Goal: Information Seeking & Learning: Learn about a topic

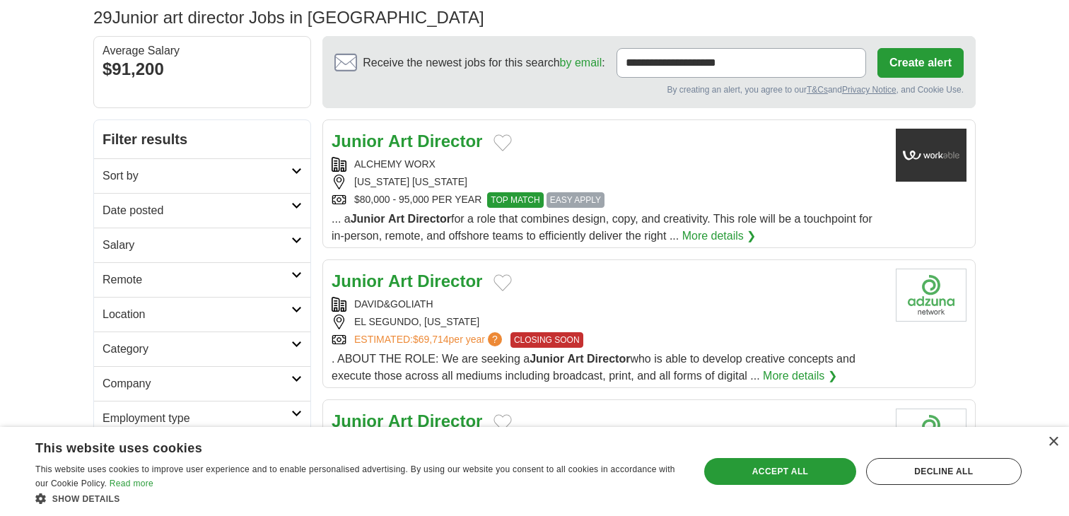
scroll to position [98, 0]
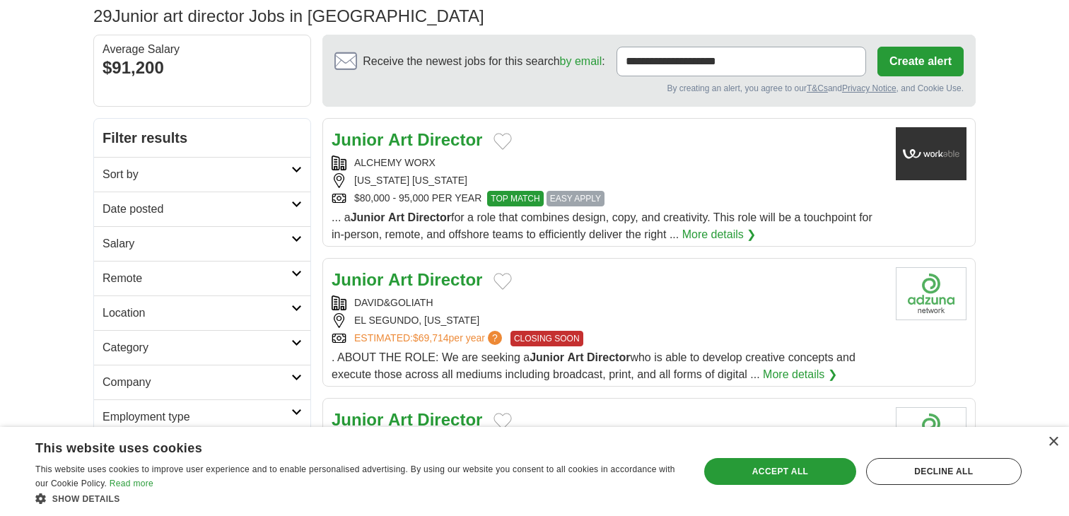
click at [1052, 434] on div "× This website uses cookies This website uses cookies to improve user experienc…" at bounding box center [534, 471] width 1069 height 89
click at [1055, 446] on div "×" at bounding box center [1053, 442] width 11 height 11
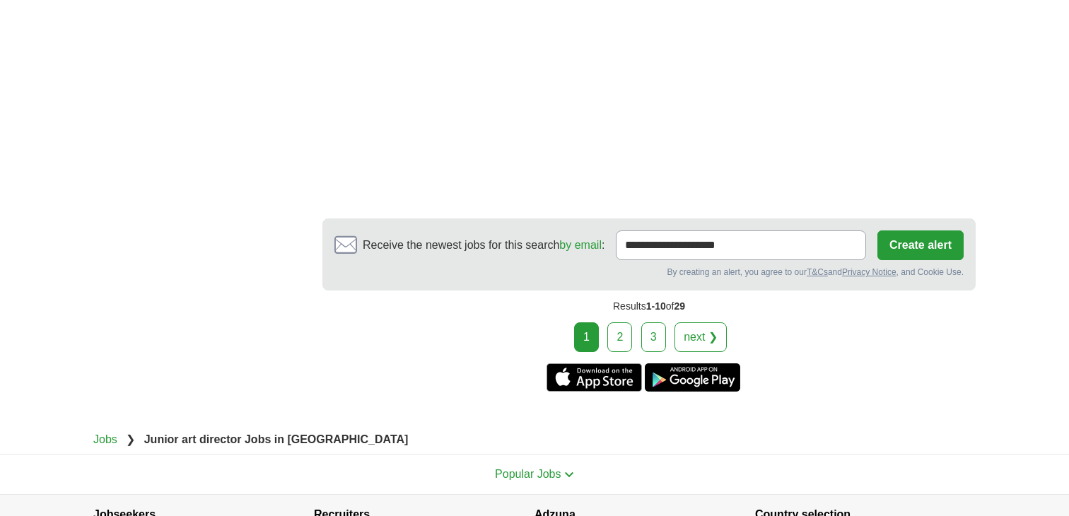
scroll to position [2060, 0]
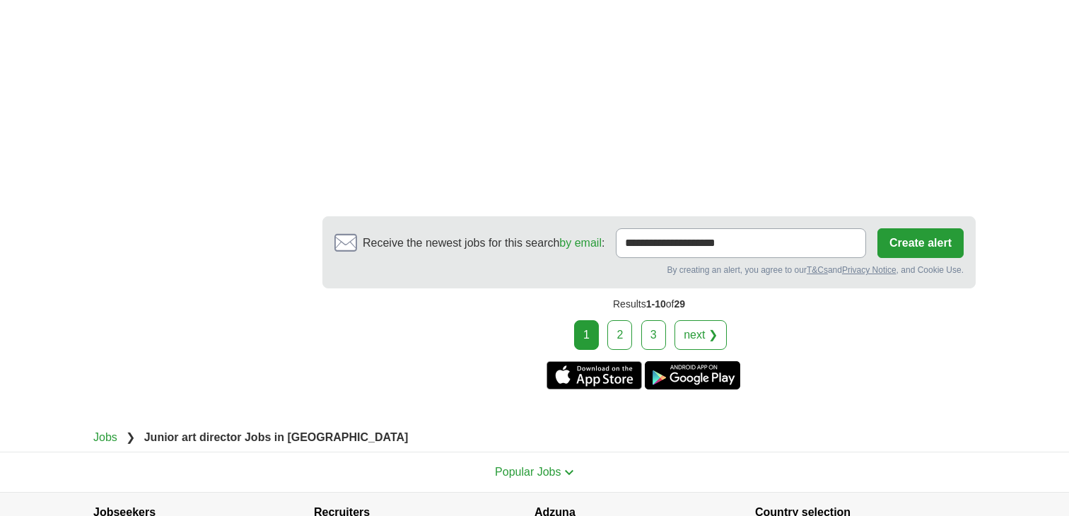
click at [699, 340] on link "next ❯" at bounding box center [701, 335] width 52 height 30
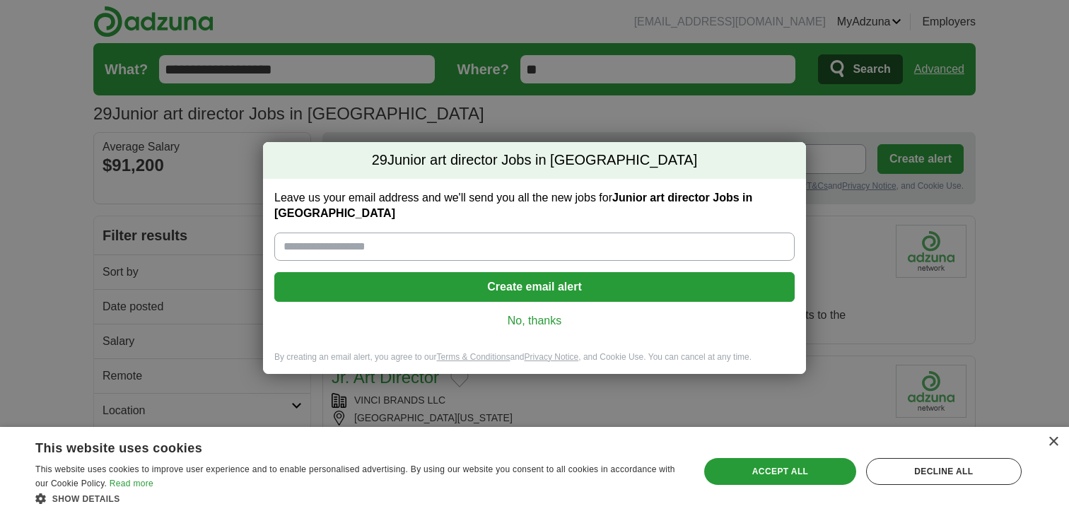
click at [555, 313] on link "No, thanks" at bounding box center [535, 321] width 498 height 16
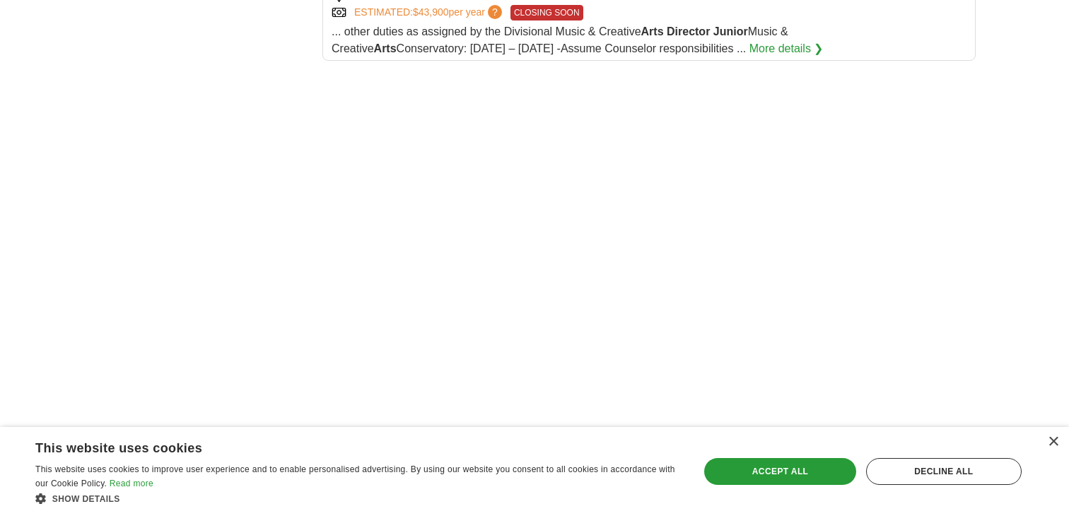
scroll to position [1823, 0]
